Goal: Information Seeking & Learning: Learn about a topic

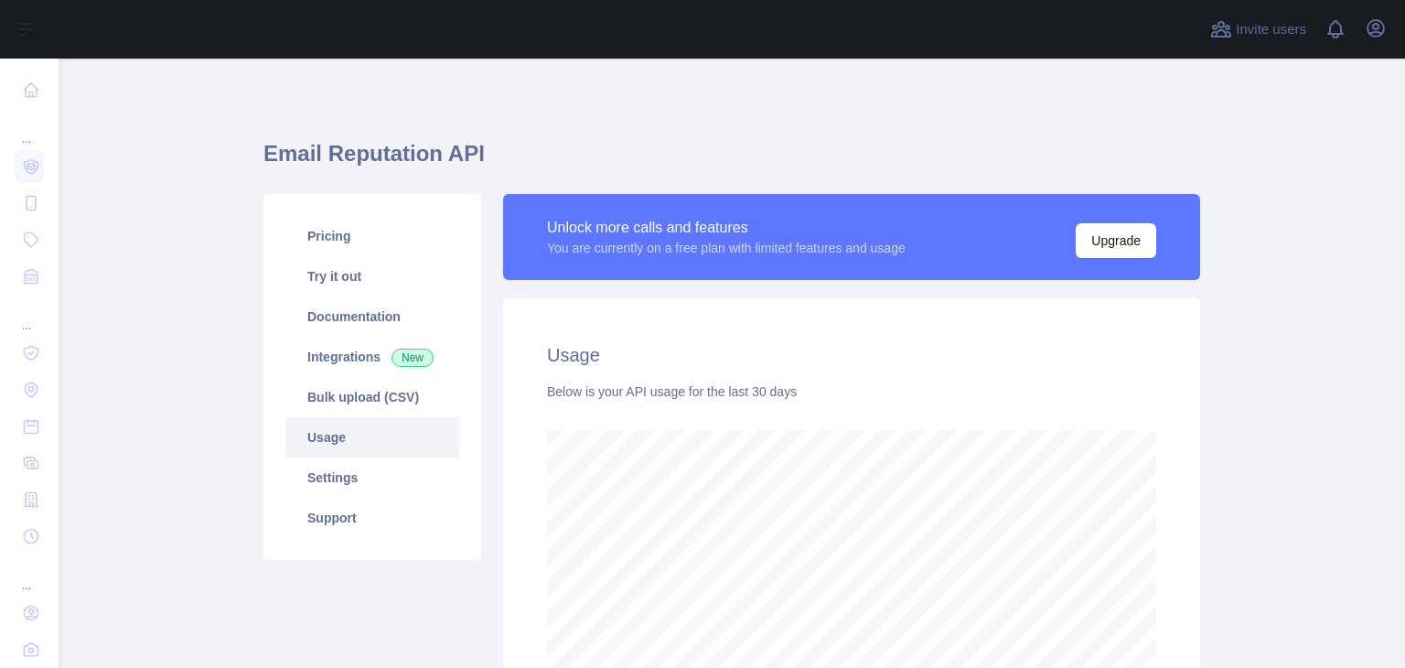
scroll to position [608, 1331]
click at [369, 275] on link "Try it out" at bounding box center [372, 276] width 174 height 40
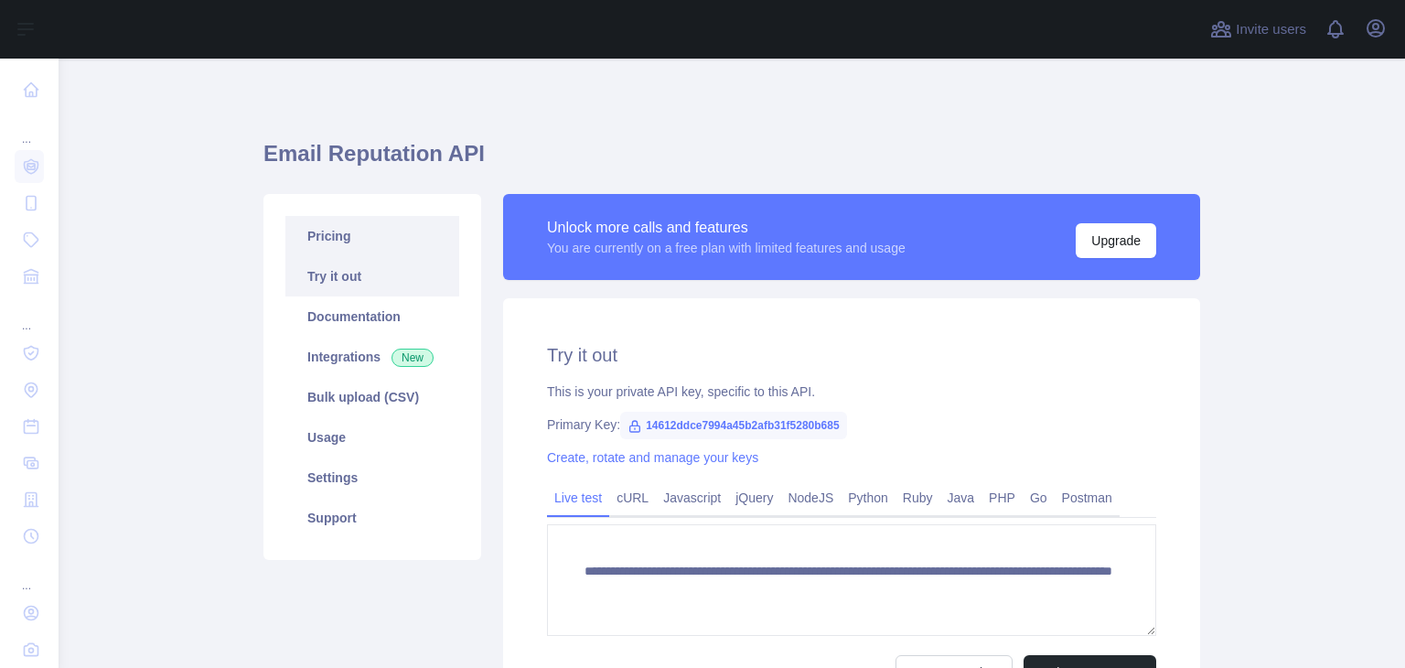
click at [368, 239] on link "Pricing" at bounding box center [372, 236] width 174 height 40
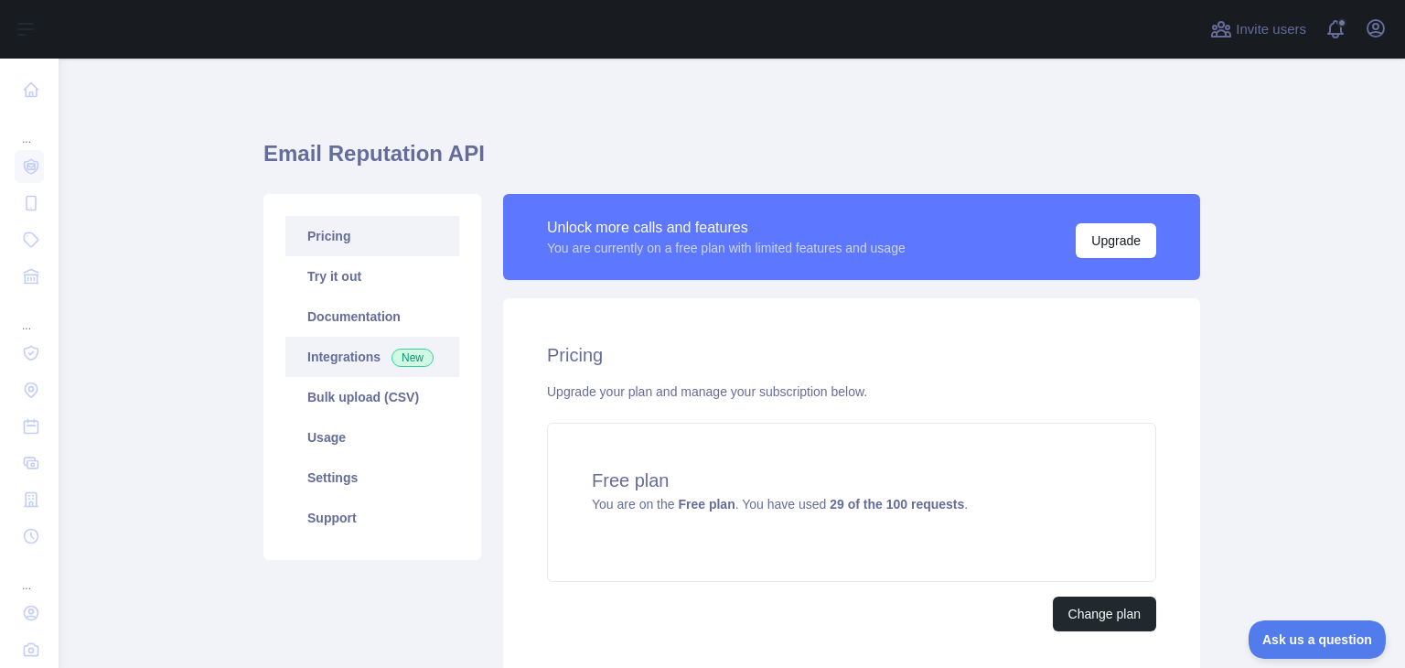
click at [344, 370] on link "Integrations New" at bounding box center [372, 357] width 174 height 40
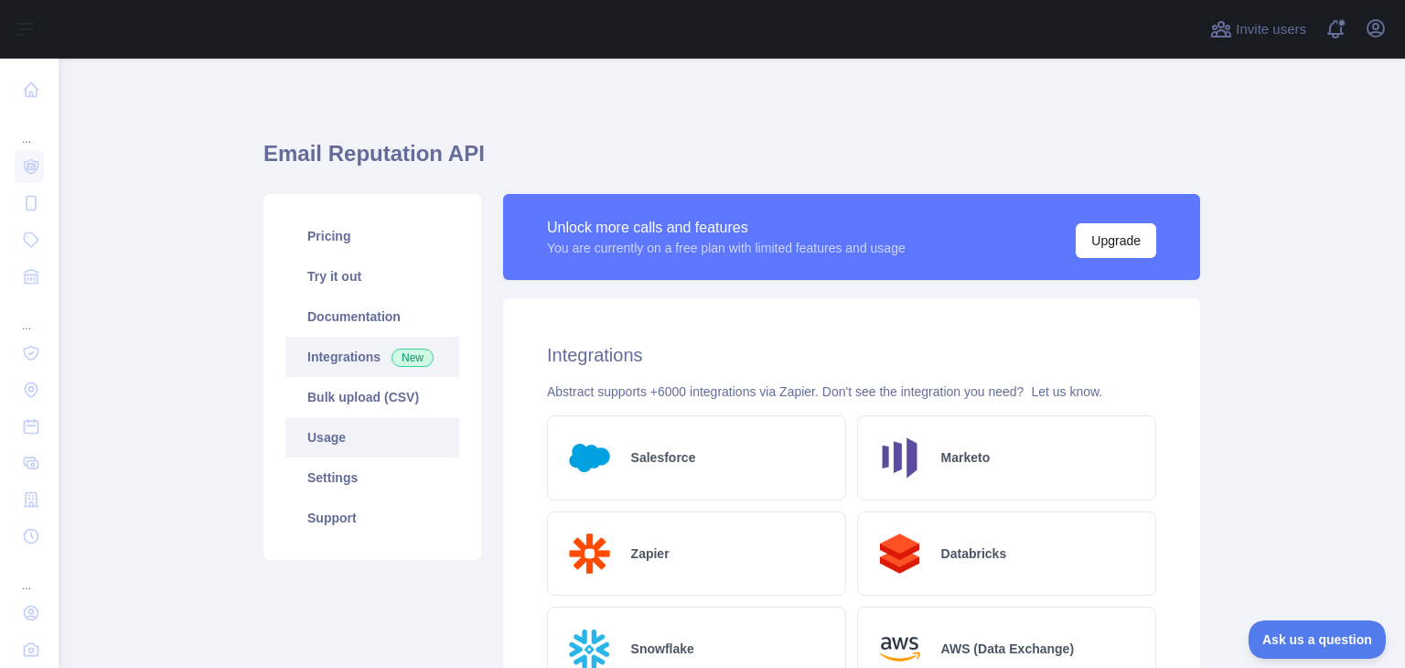
click at [344, 445] on link "Usage" at bounding box center [372, 437] width 174 height 40
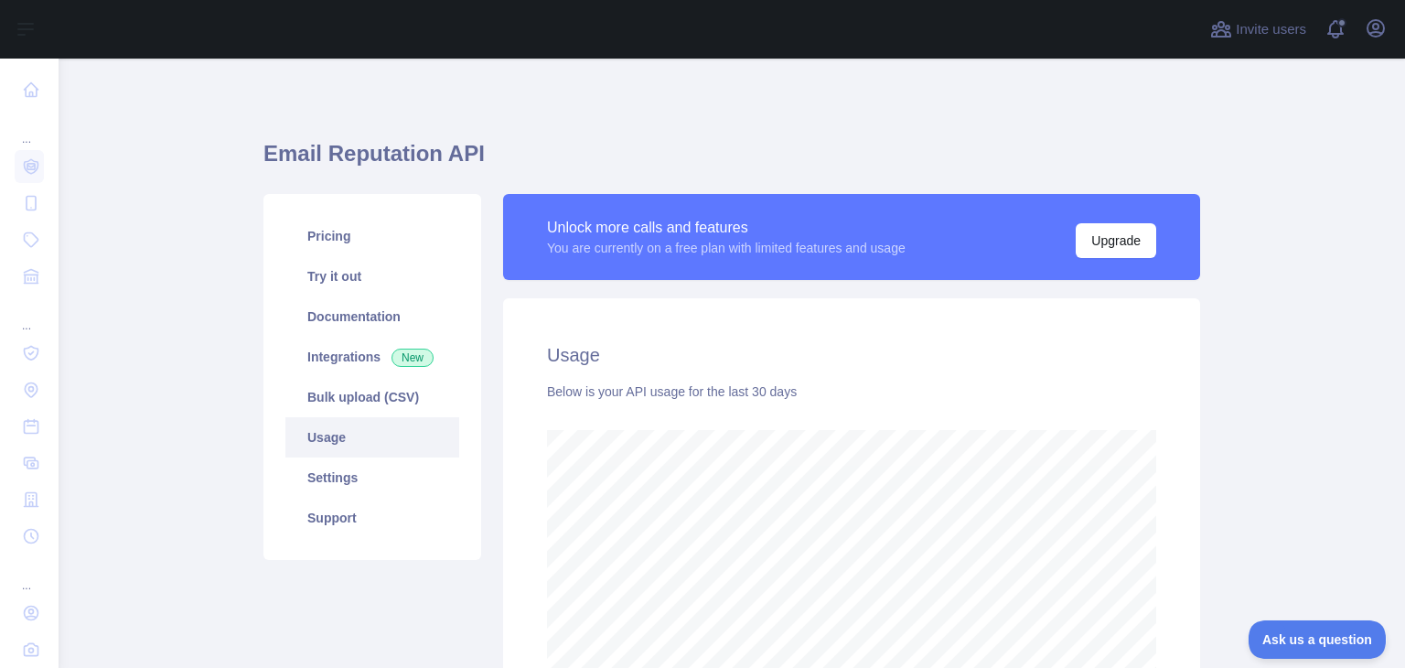
scroll to position [608, 1331]
click at [339, 282] on link "Try it out" at bounding box center [372, 276] width 174 height 40
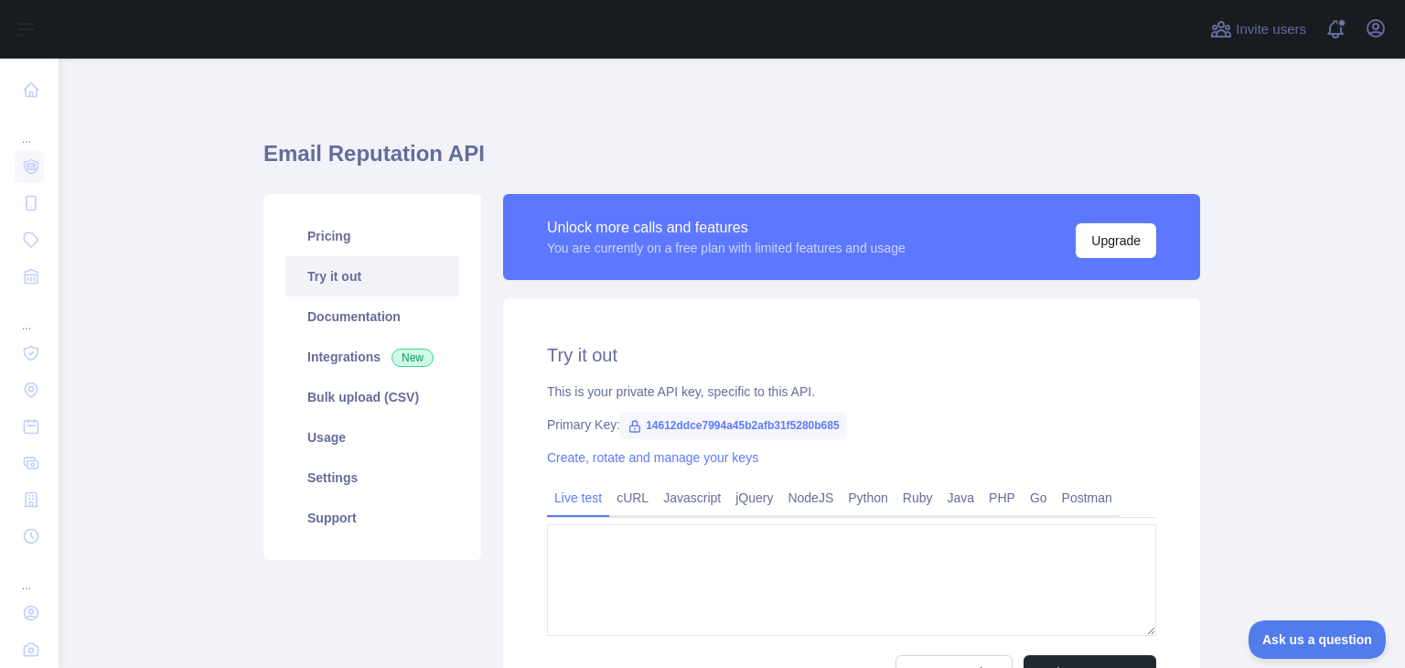
type textarea "**********"
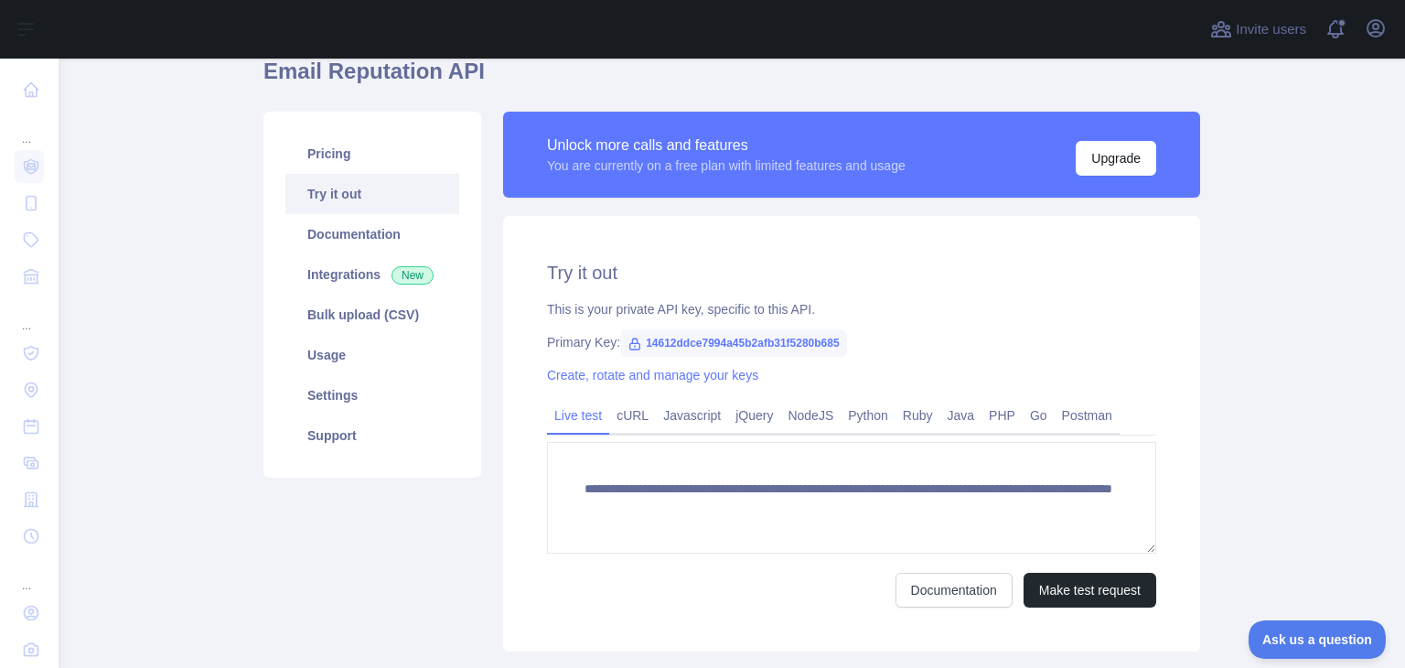
scroll to position [60, 0]
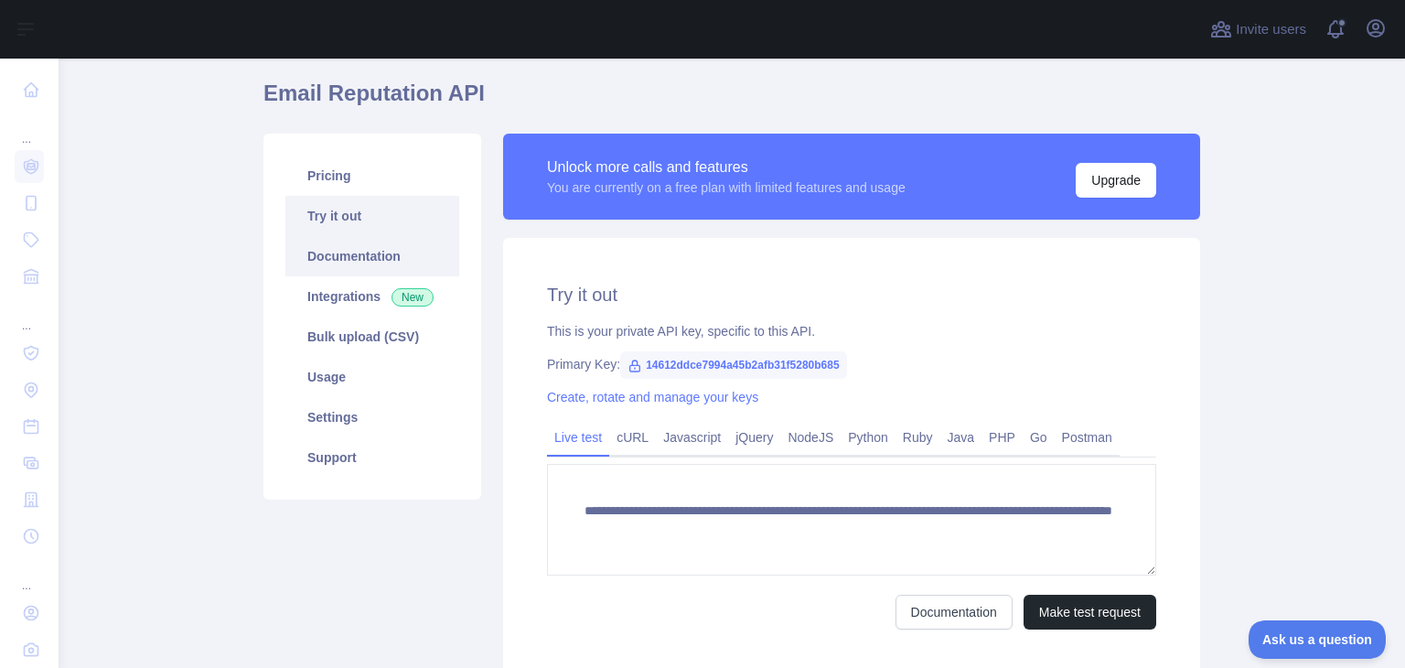
click at [369, 251] on link "Documentation" at bounding box center [372, 256] width 174 height 40
click at [355, 422] on link "Settings" at bounding box center [372, 417] width 174 height 40
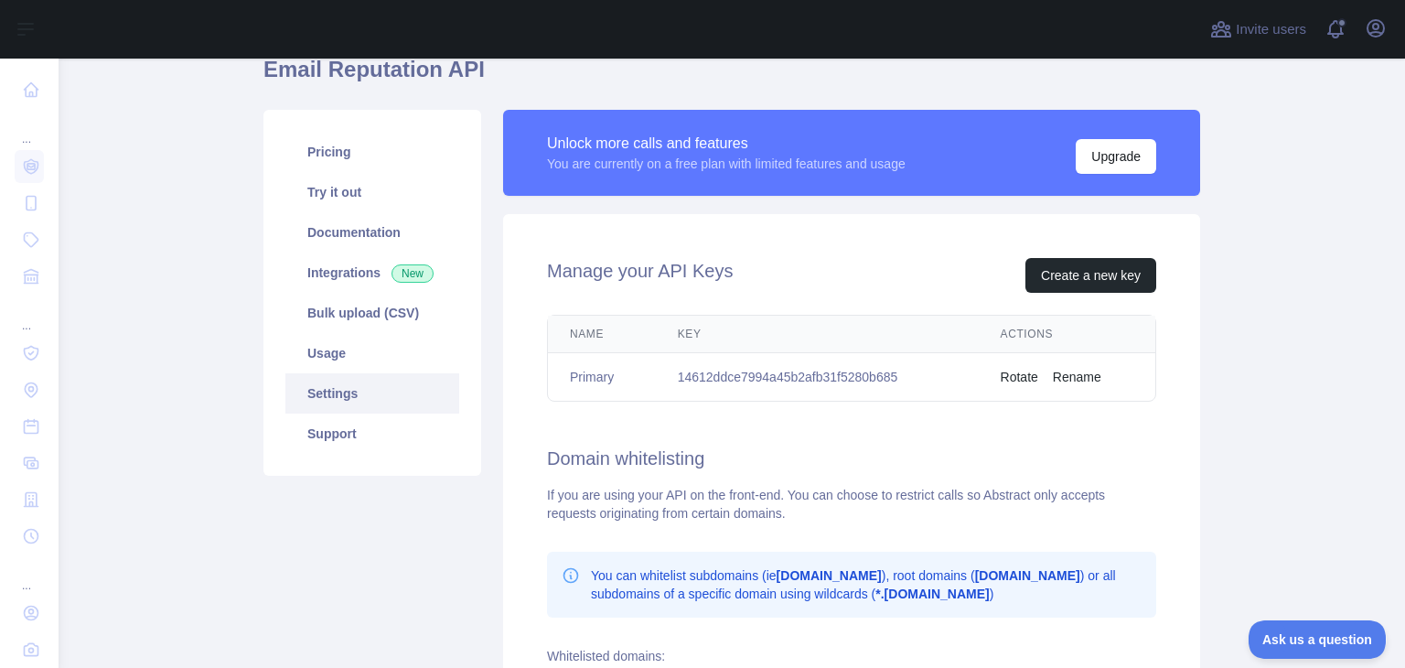
scroll to position [60, 0]
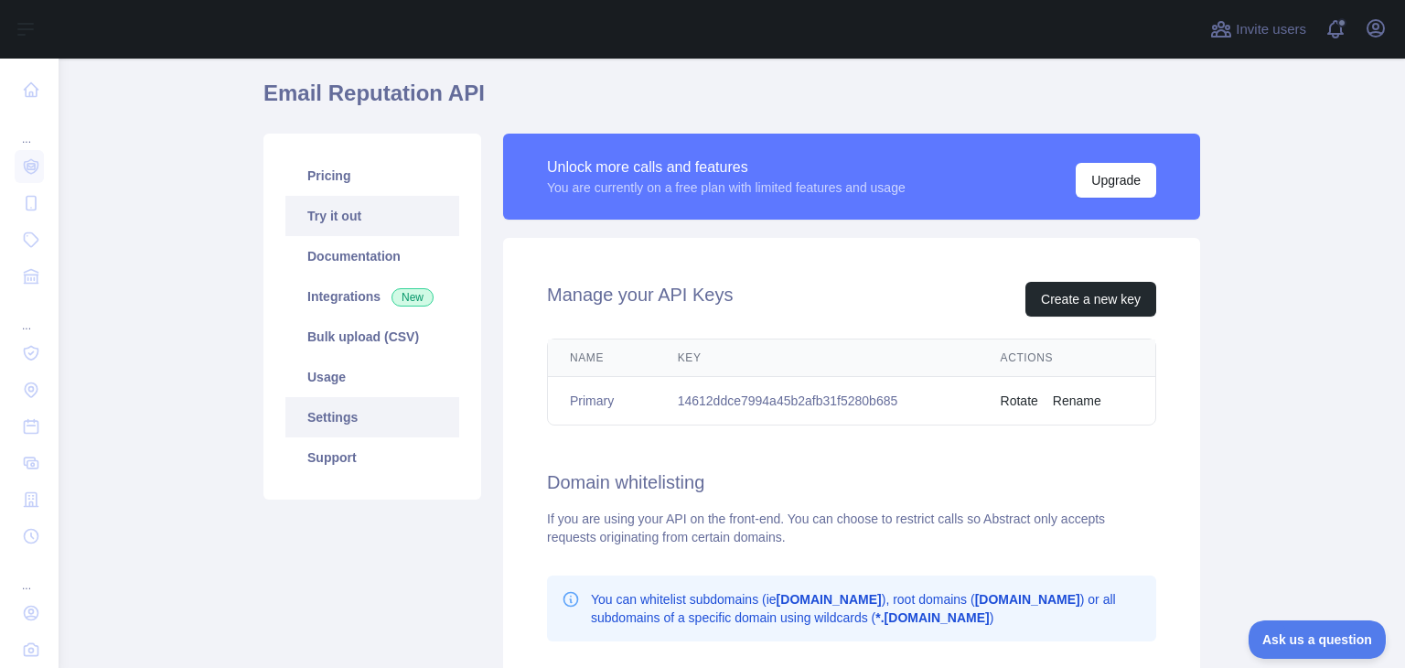
click at [366, 208] on link "Try it out" at bounding box center [372, 216] width 174 height 40
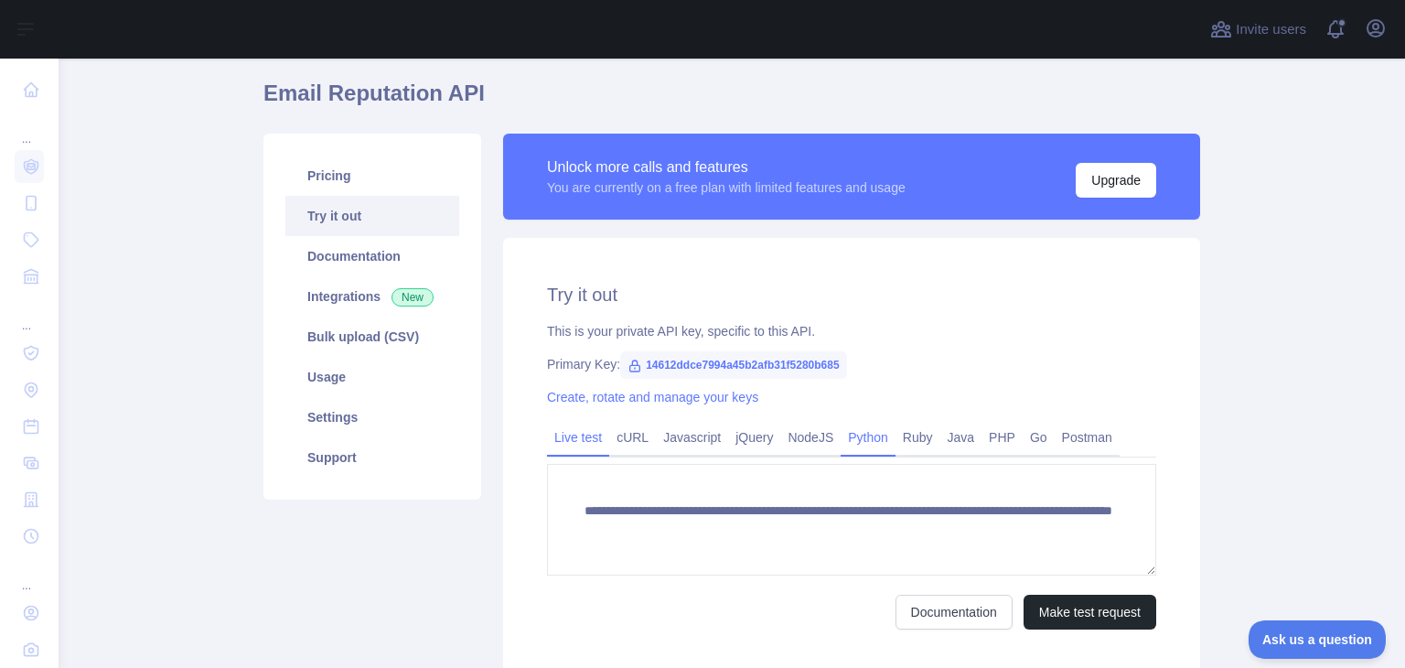
click at [849, 433] on link "Python" at bounding box center [867, 436] width 55 height 29
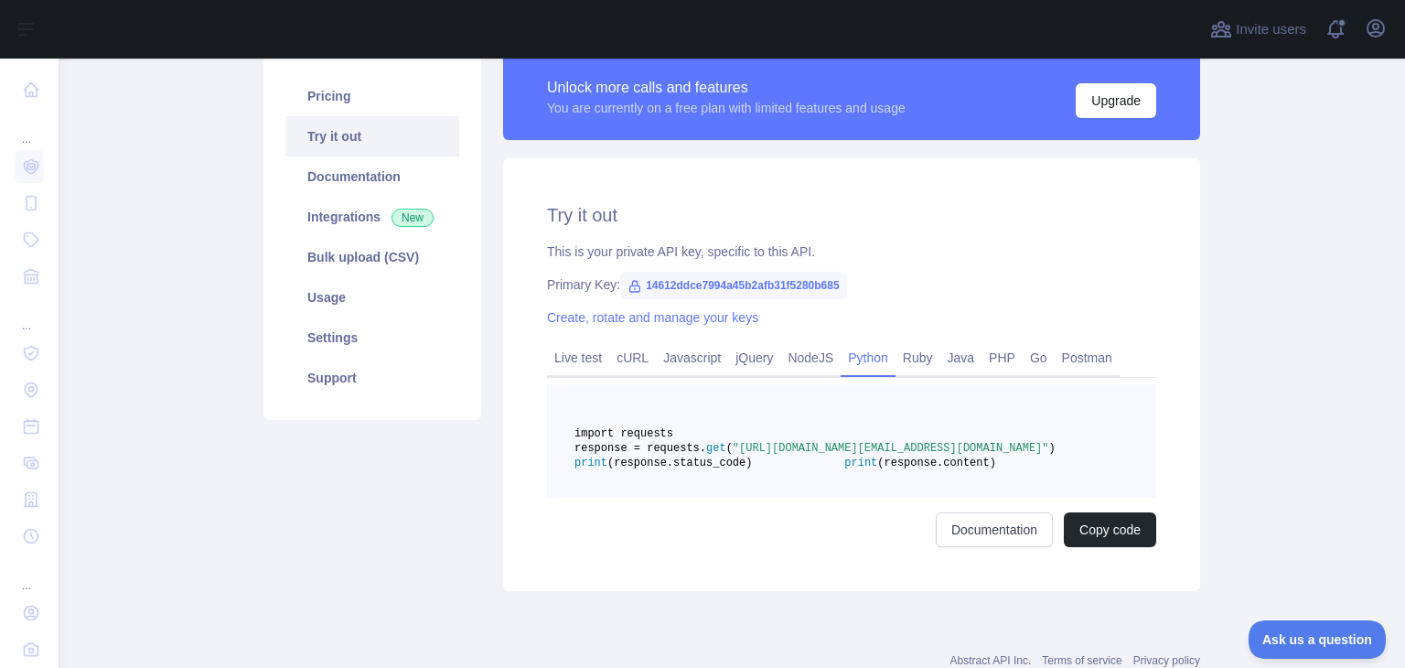
scroll to position [183, 0]
